Goal: Task Accomplishment & Management: Manage account settings

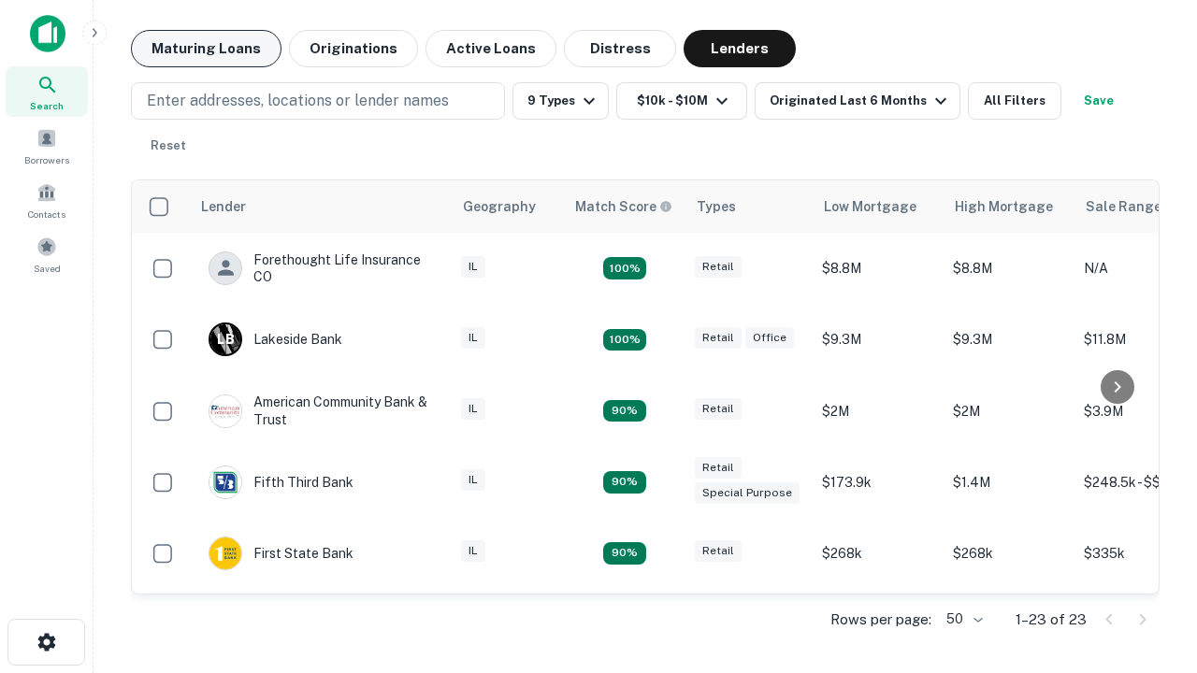
click at [206, 49] on button "Maturing Loans" at bounding box center [206, 48] width 151 height 37
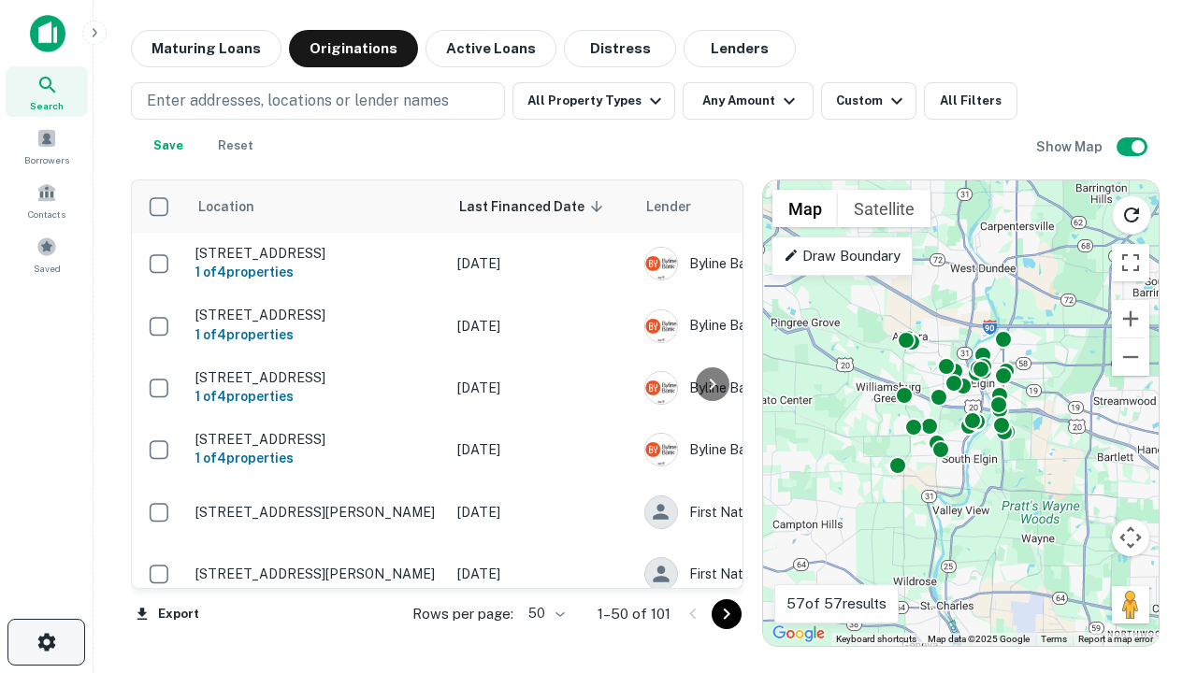
click at [46, 643] on icon "button" at bounding box center [47, 642] width 22 height 22
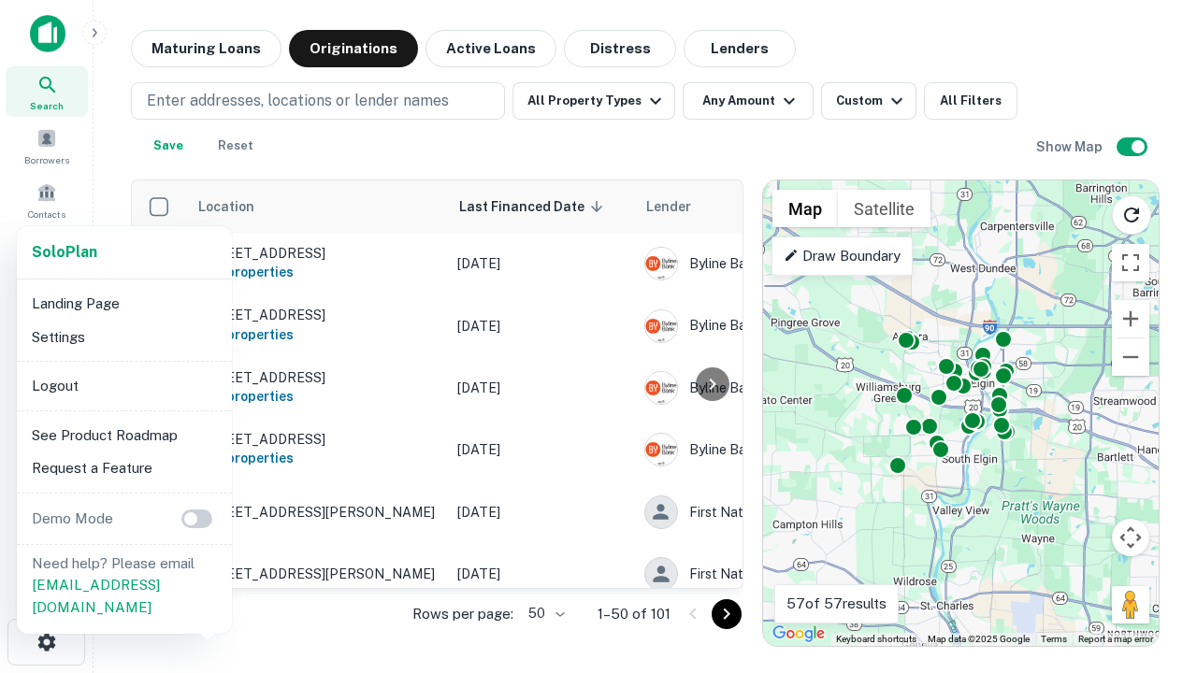
click at [123, 385] on li "Logout" at bounding box center [124, 386] width 200 height 34
